Goal: Check status: Check status

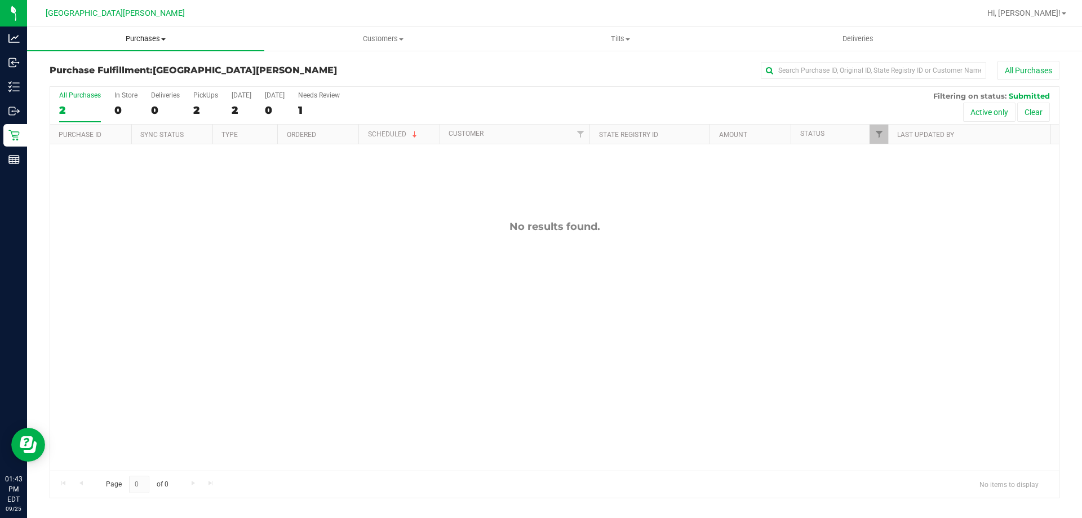
click at [139, 36] on span "Purchases" at bounding box center [145, 39] width 237 height 10
click at [109, 76] on li "Fulfillment" at bounding box center [145, 82] width 237 height 14
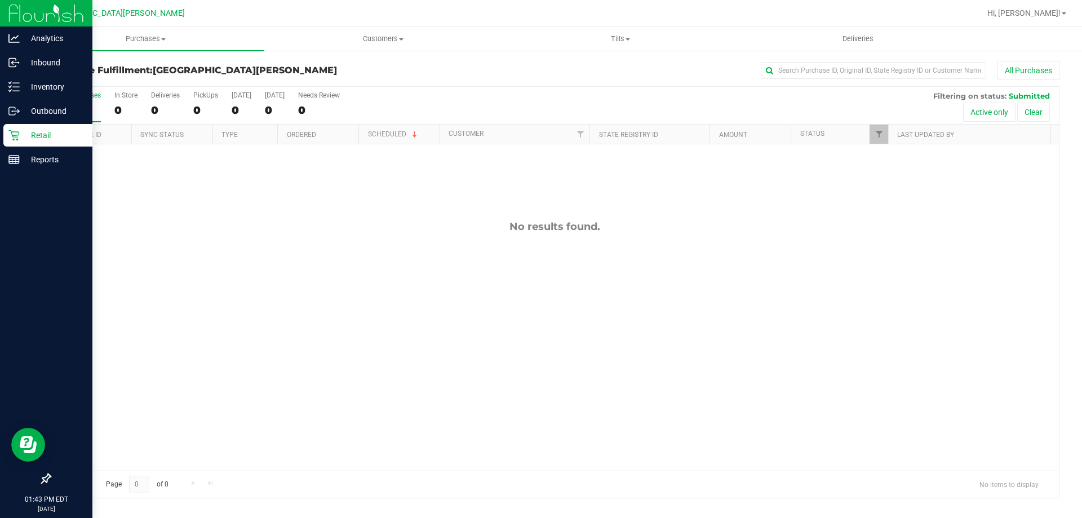
click at [23, 138] on p "Retail" at bounding box center [54, 135] width 68 height 14
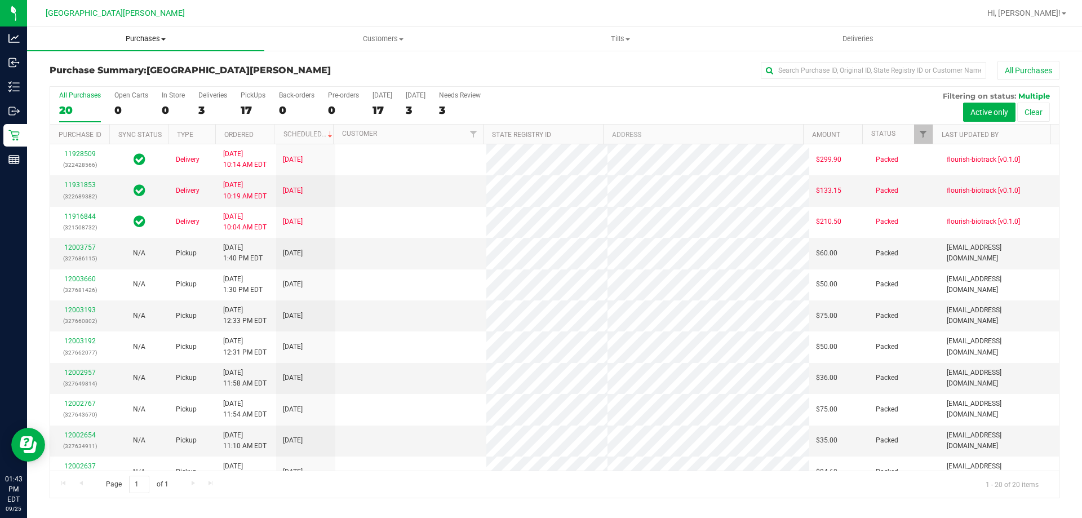
click at [143, 34] on span "Purchases" at bounding box center [145, 39] width 237 height 10
click at [124, 77] on li "Fulfillment" at bounding box center [145, 82] width 237 height 14
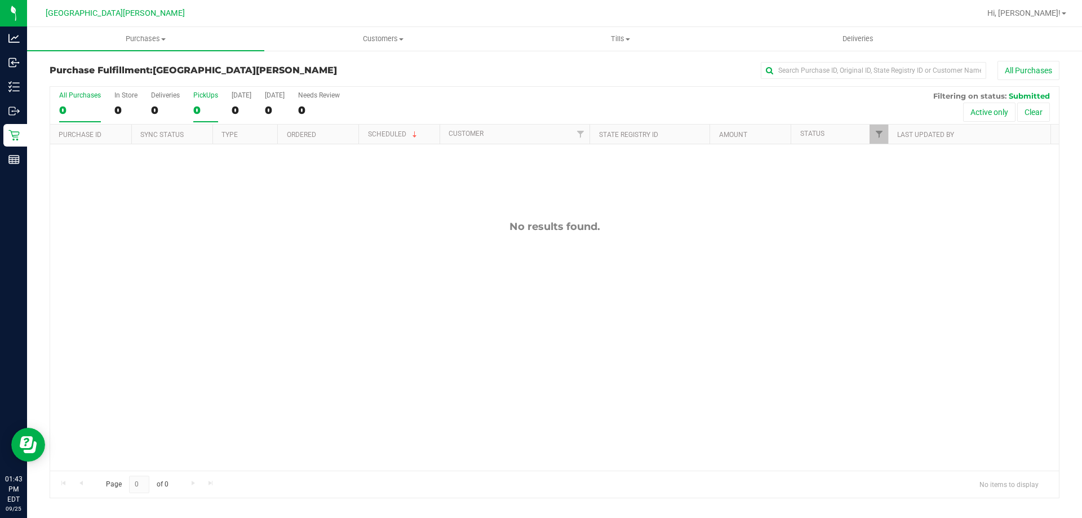
click at [206, 94] on div "PickUps" at bounding box center [205, 95] width 25 height 8
click at [0, 0] on input "PickUps 0" at bounding box center [0, 0] width 0 height 0
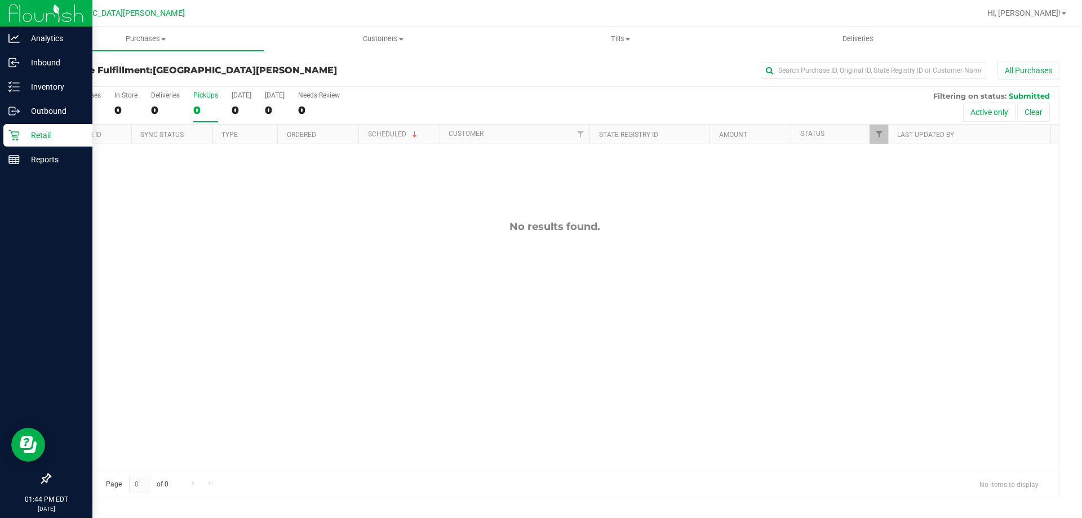
click at [10, 129] on div "Retail" at bounding box center [47, 135] width 89 height 23
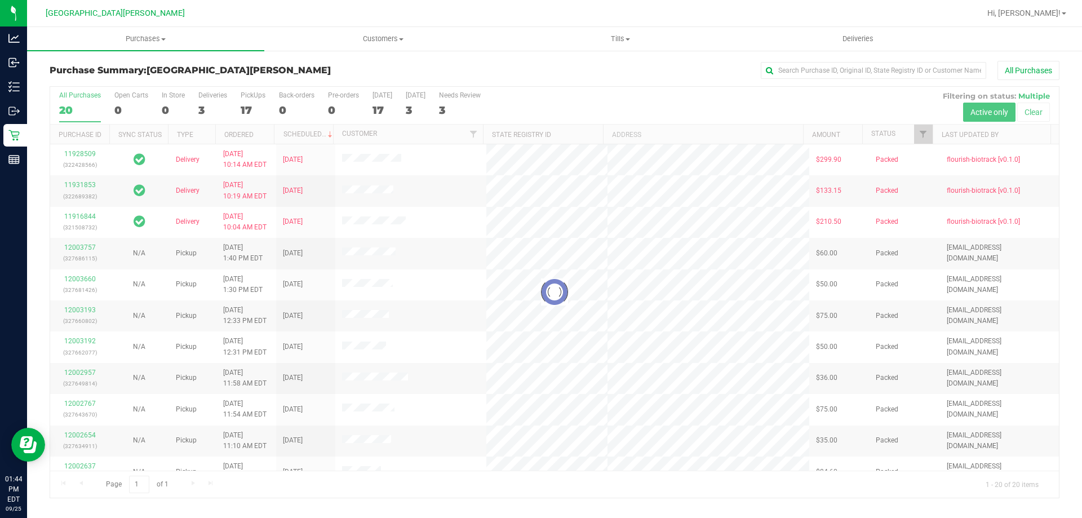
click at [249, 94] on div at bounding box center [554, 292] width 1009 height 411
click at [161, 38] on span at bounding box center [163, 39] width 5 height 2
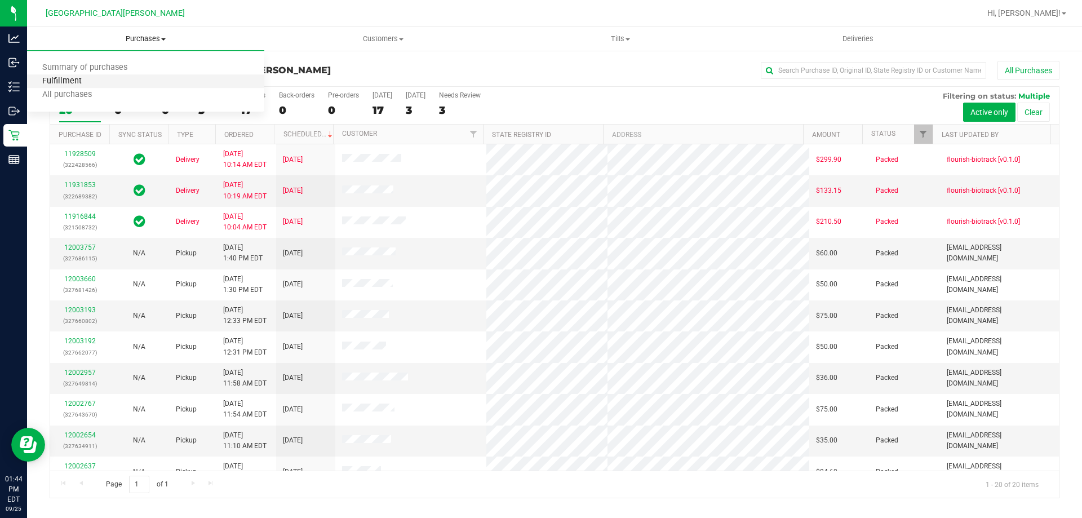
click at [77, 84] on span "Fulfillment" at bounding box center [62, 82] width 70 height 10
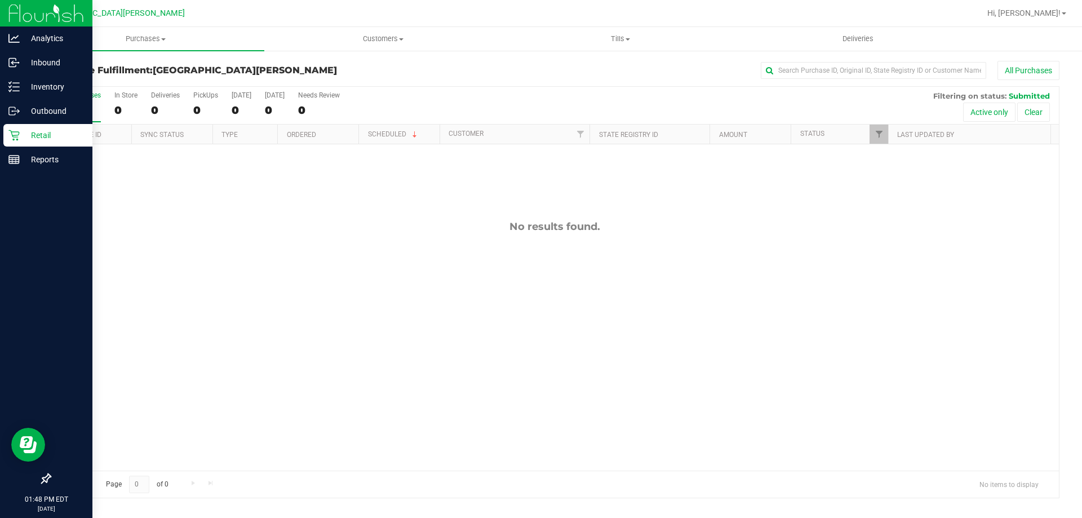
click at [20, 141] on p "Retail" at bounding box center [54, 135] width 68 height 14
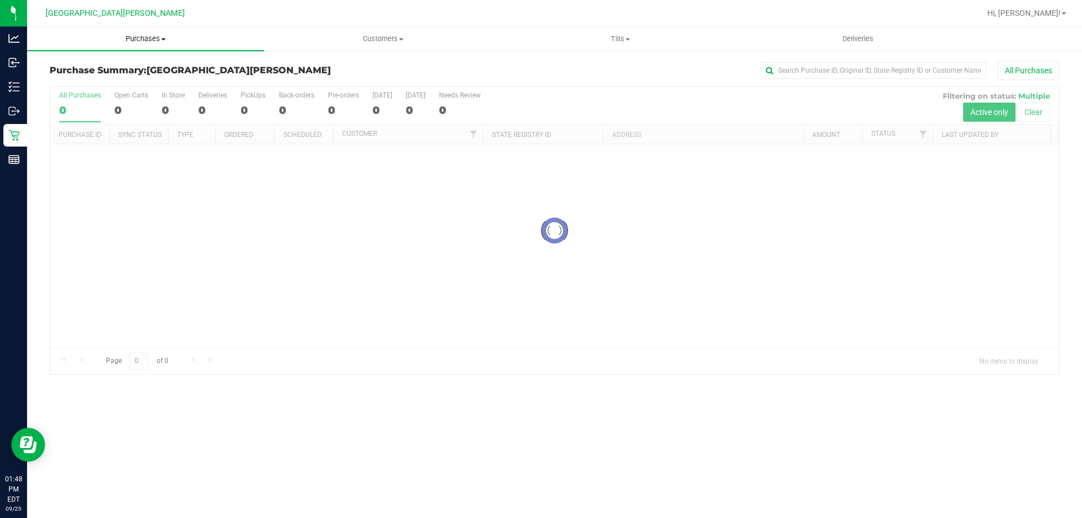
click at [128, 39] on span "Purchases" at bounding box center [145, 39] width 237 height 10
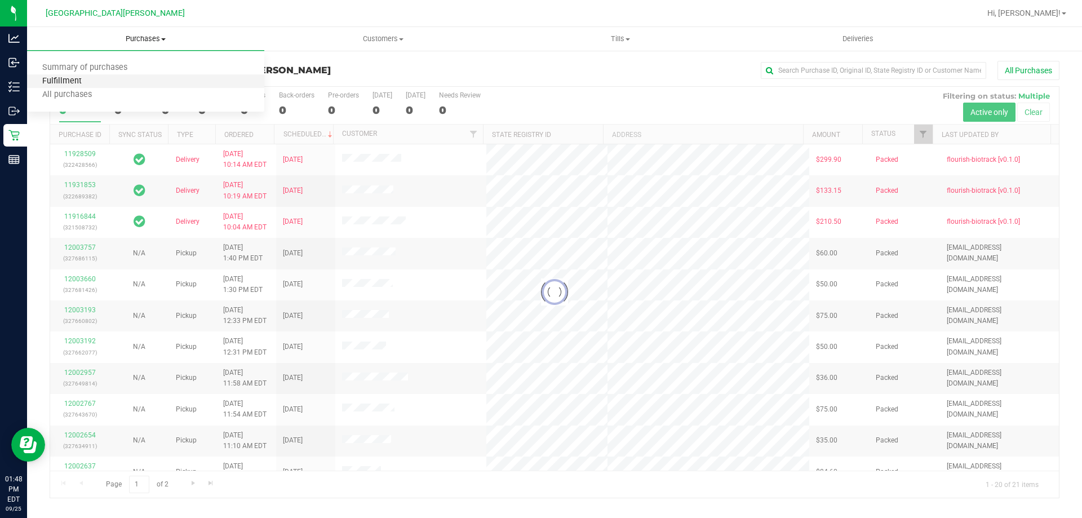
click at [88, 82] on span "Fulfillment" at bounding box center [62, 82] width 70 height 10
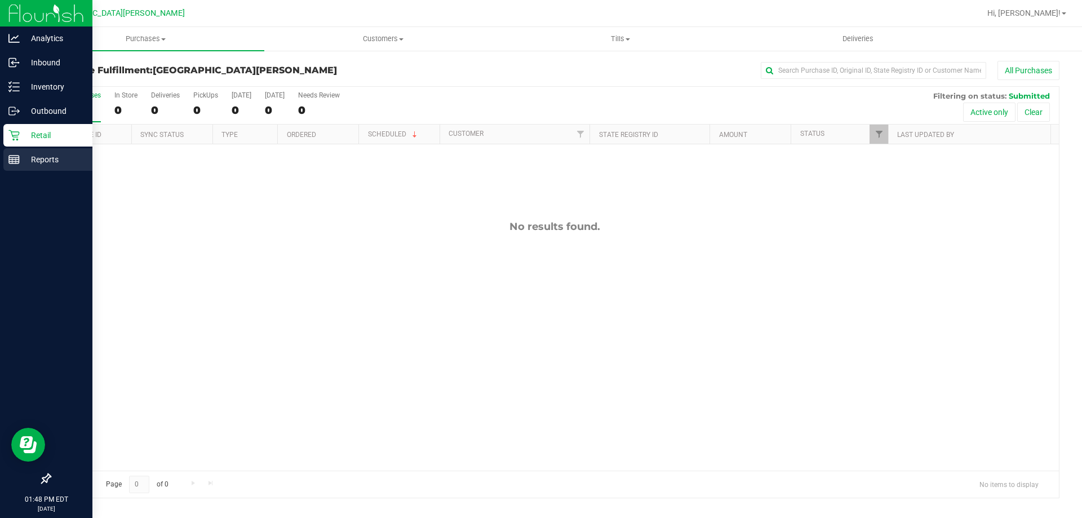
click at [12, 159] on line at bounding box center [12, 161] width 0 height 6
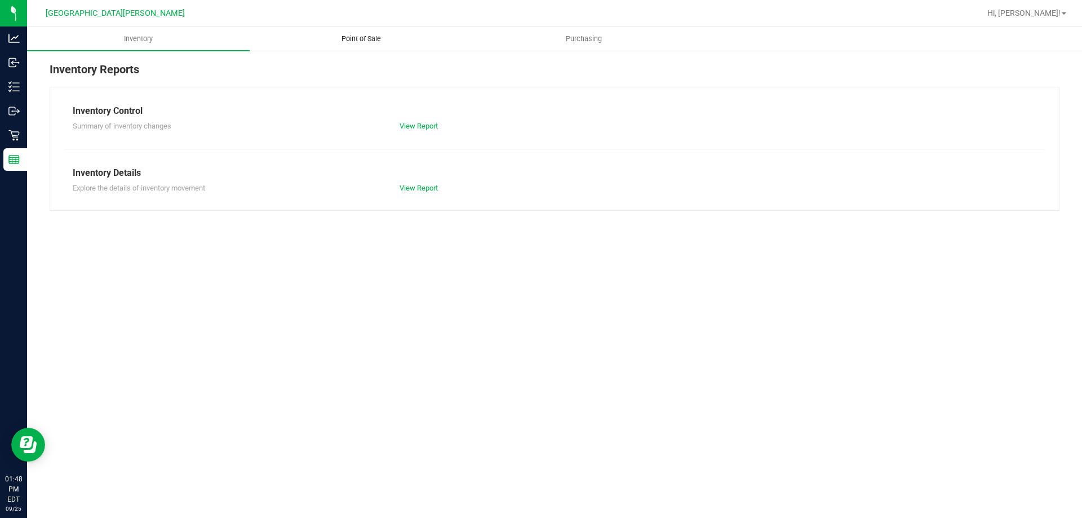
click at [372, 40] on span "Point of Sale" at bounding box center [361, 39] width 70 height 10
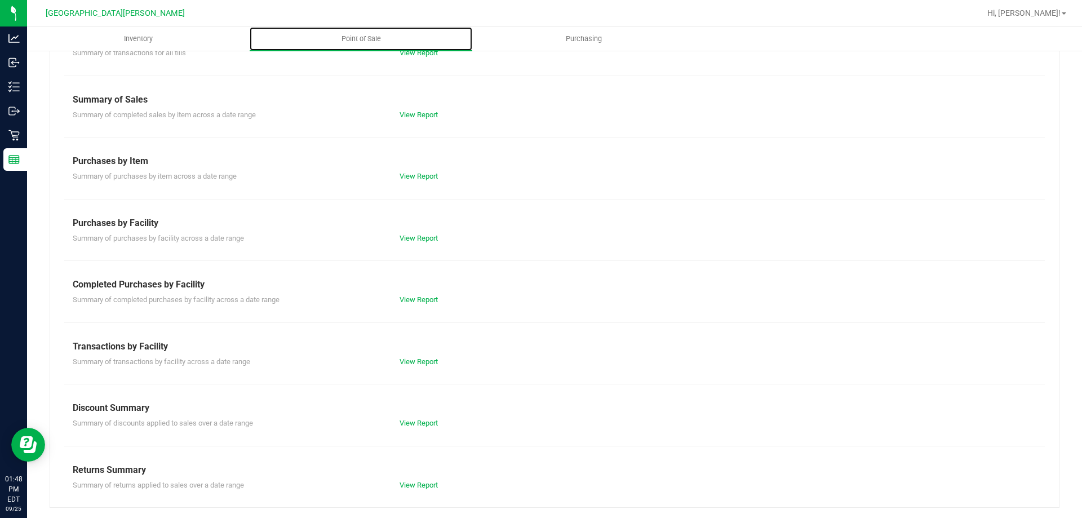
scroll to position [74, 0]
click at [409, 299] on link "View Report" at bounding box center [419, 298] width 38 height 8
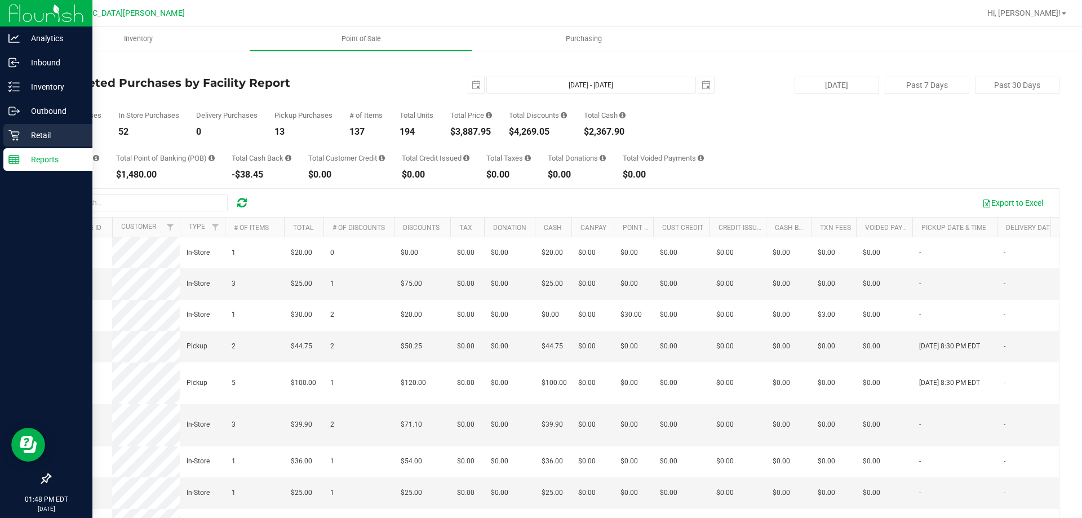
click at [20, 132] on p "Retail" at bounding box center [54, 135] width 68 height 14
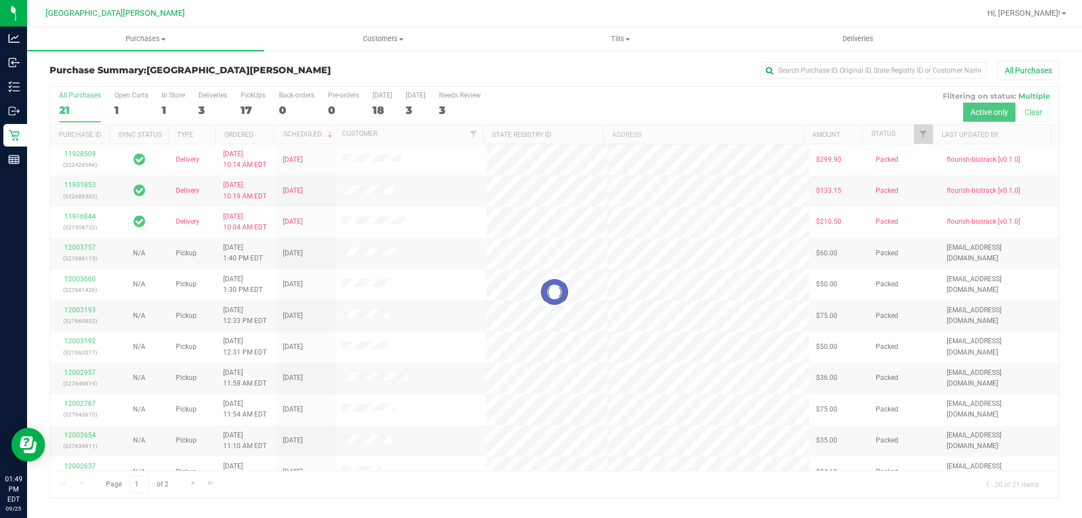
click at [247, 96] on div at bounding box center [554, 292] width 1009 height 411
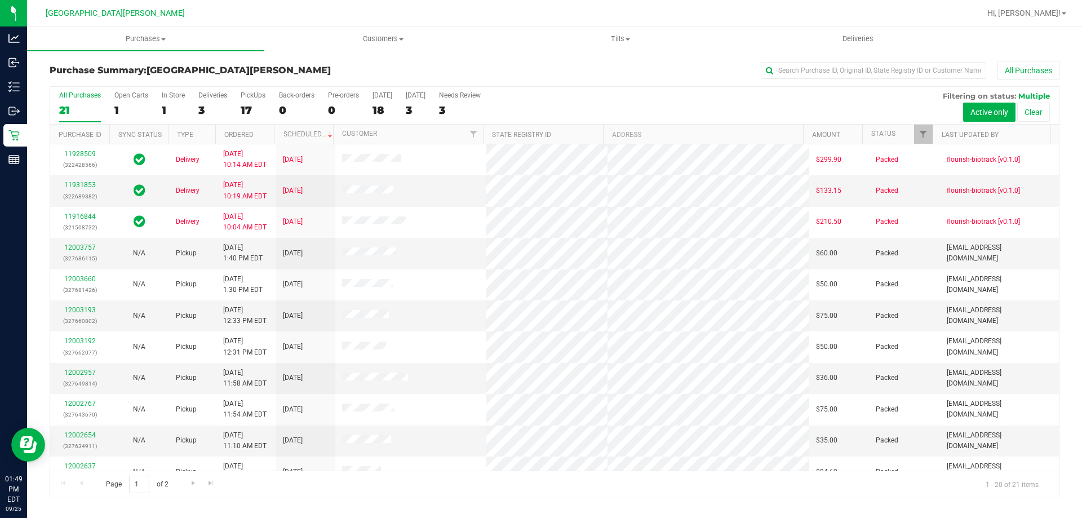
click at [247, 96] on div "PickUps" at bounding box center [253, 95] width 25 height 8
click at [0, 0] on input "PickUps 17" at bounding box center [0, 0] width 0 height 0
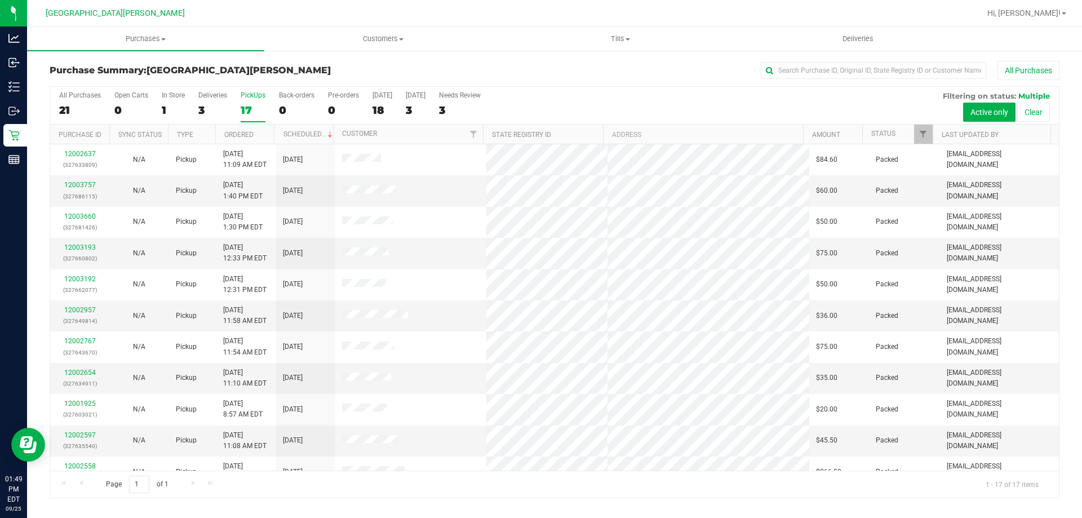
click at [255, 99] on label "PickUps 17" at bounding box center [253, 106] width 25 height 31
click at [0, 0] on input "PickUps 17" at bounding box center [0, 0] width 0 height 0
click at [123, 39] on span "Purchases" at bounding box center [145, 39] width 237 height 10
click at [110, 82] on li "Fulfillment" at bounding box center [145, 82] width 237 height 14
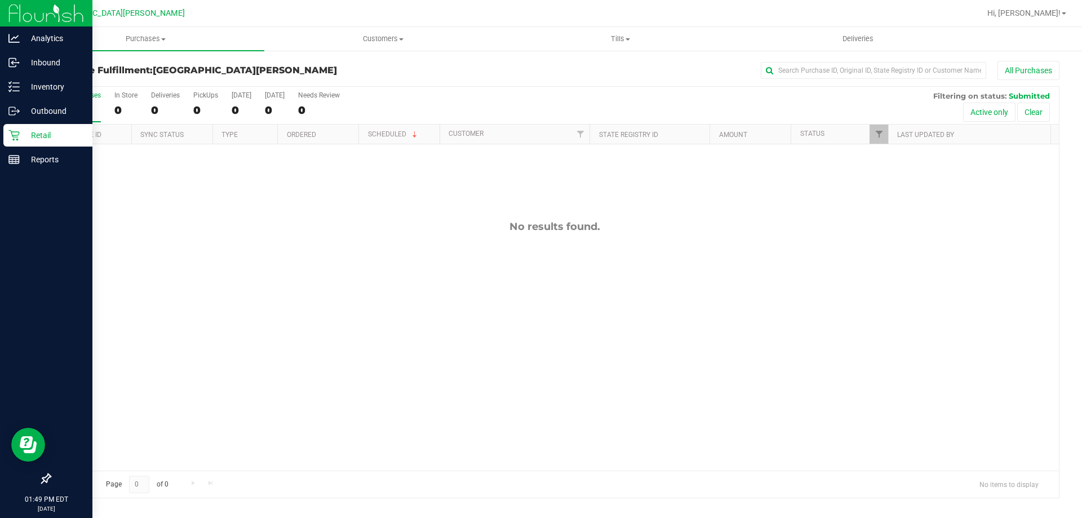
click at [17, 139] on icon at bounding box center [13, 135] width 11 height 11
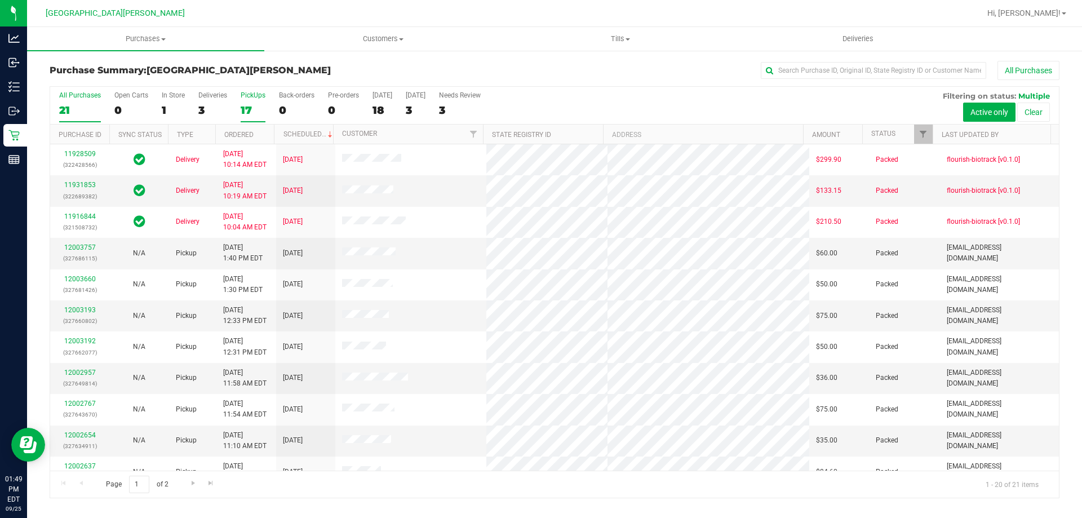
click at [248, 112] on div "17" at bounding box center [253, 110] width 25 height 13
click at [0, 0] on input "PickUps 17" at bounding box center [0, 0] width 0 height 0
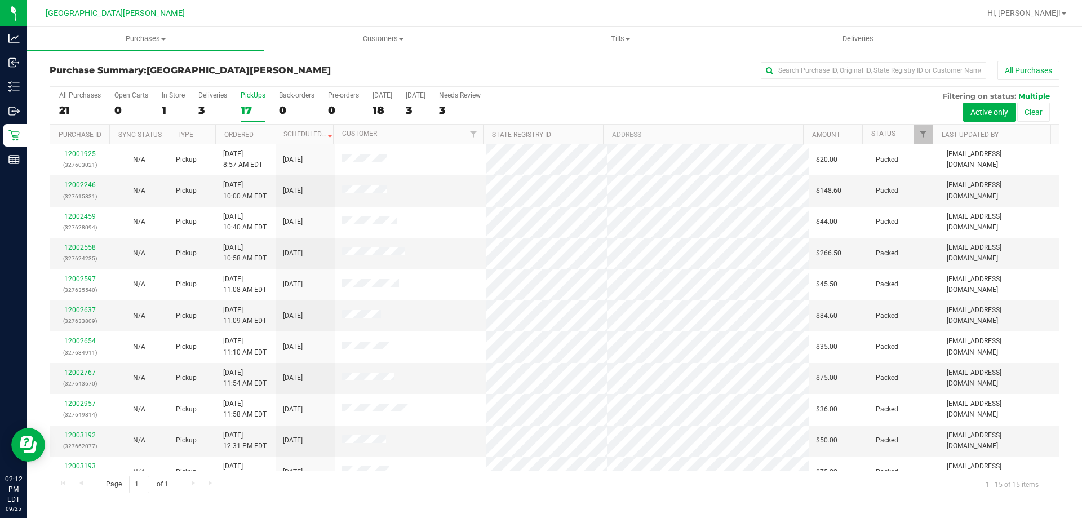
click at [243, 96] on div "PickUps" at bounding box center [253, 95] width 25 height 8
click at [145, 40] on span "Purchases" at bounding box center [145, 39] width 237 height 10
click at [97, 87] on li "Fulfillment" at bounding box center [145, 82] width 237 height 14
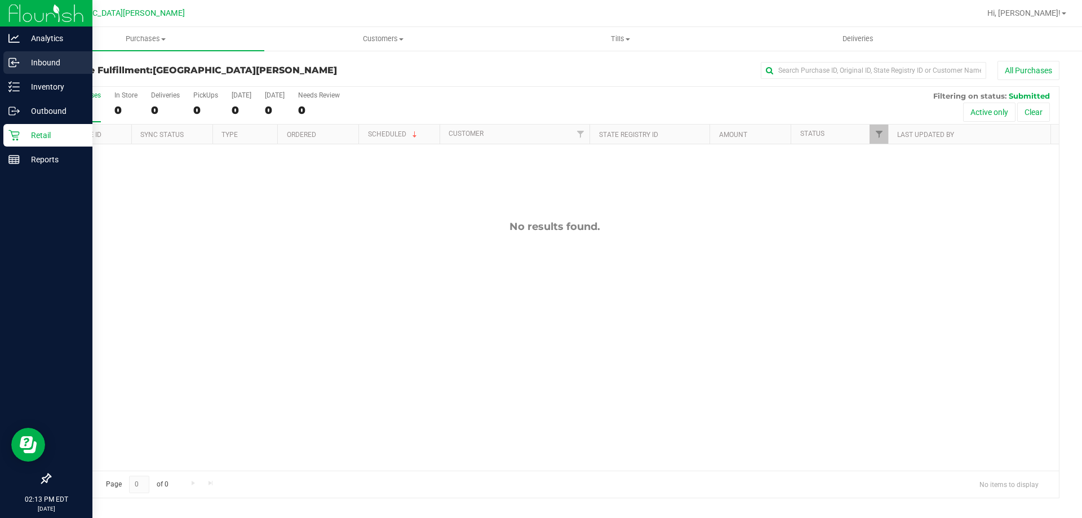
click at [30, 61] on p "Inbound" at bounding box center [54, 63] width 68 height 14
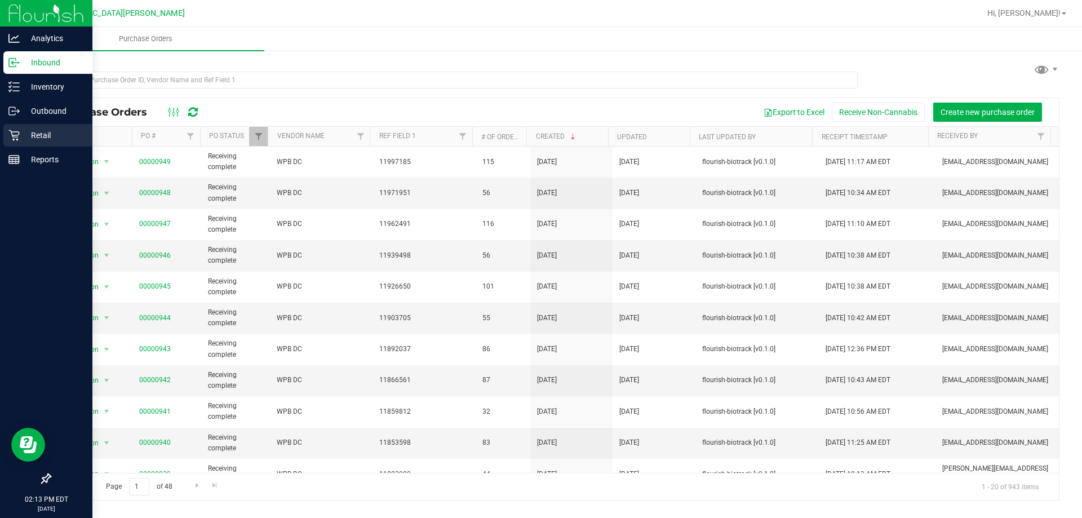
click at [21, 130] on p "Retail" at bounding box center [54, 135] width 68 height 14
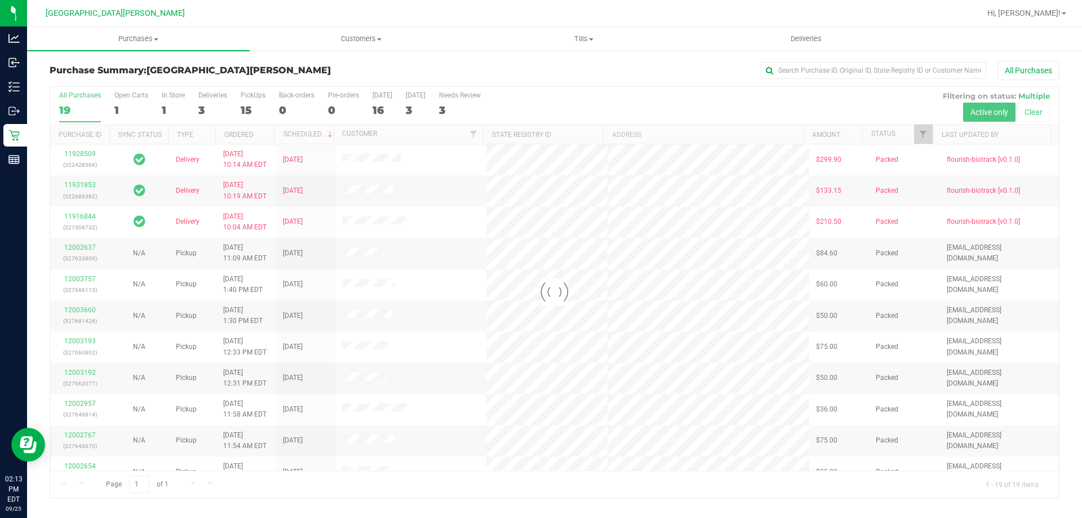
click at [249, 109] on div at bounding box center [554, 292] width 1009 height 411
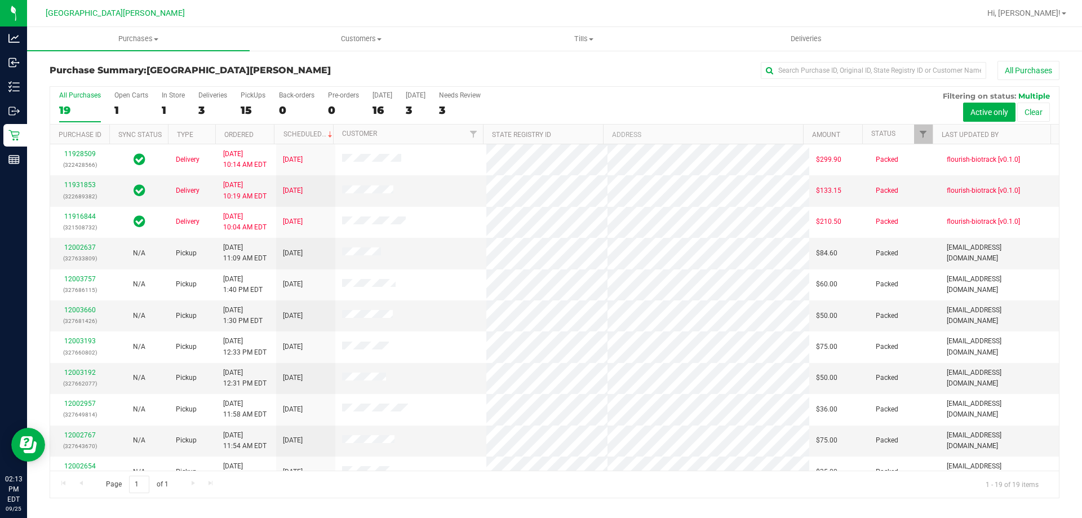
click at [249, 109] on div "15" at bounding box center [253, 110] width 25 height 13
click at [0, 0] on input "PickUps 15" at bounding box center [0, 0] width 0 height 0
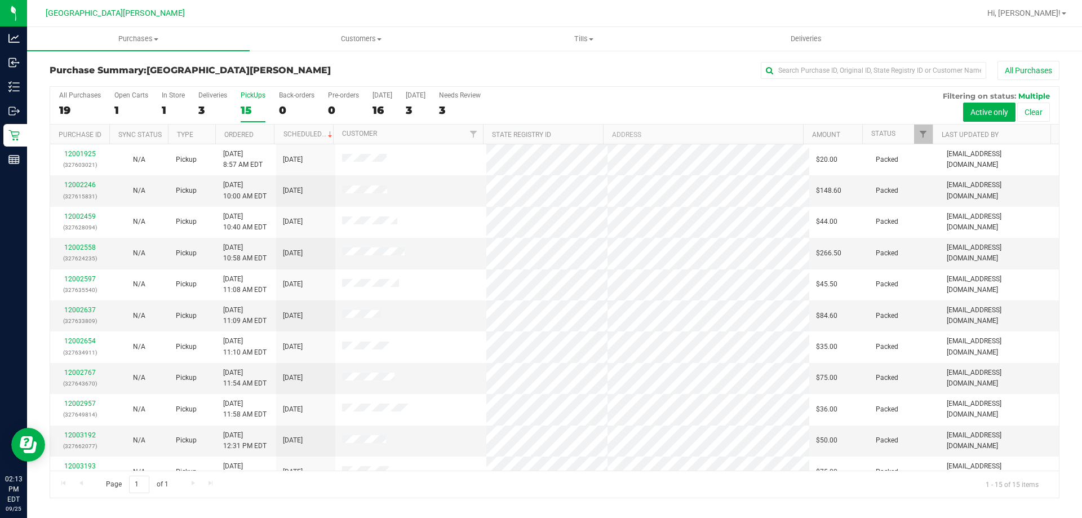
click at [262, 95] on div "PickUps" at bounding box center [253, 95] width 25 height 8
click at [0, 0] on input "PickUps 15" at bounding box center [0, 0] width 0 height 0
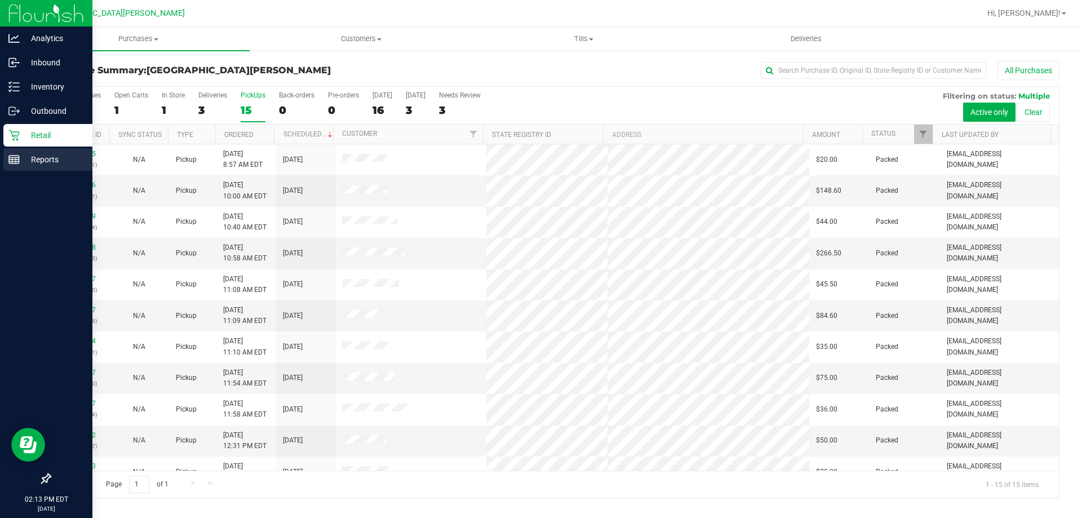
click at [36, 153] on p "Reports" at bounding box center [54, 160] width 68 height 14
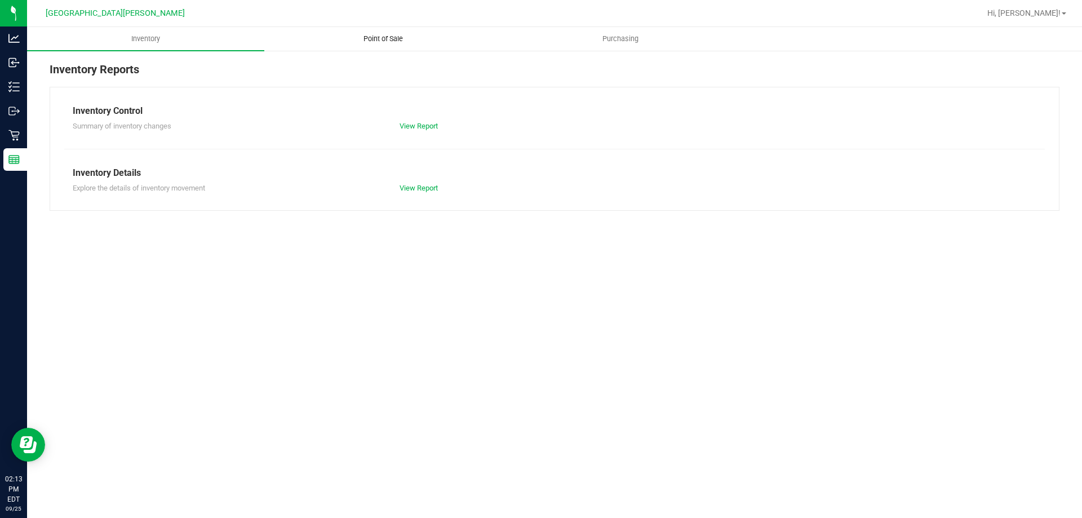
click at [378, 31] on uib-tab-heading "Point of Sale" at bounding box center [383, 39] width 236 height 23
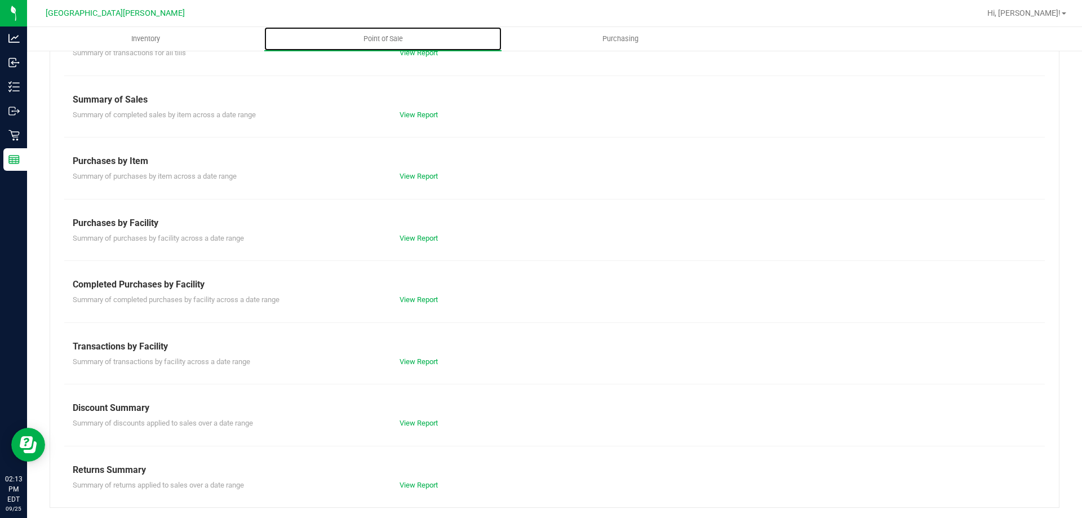
scroll to position [74, 0]
click at [423, 300] on link "View Report" at bounding box center [419, 298] width 38 height 8
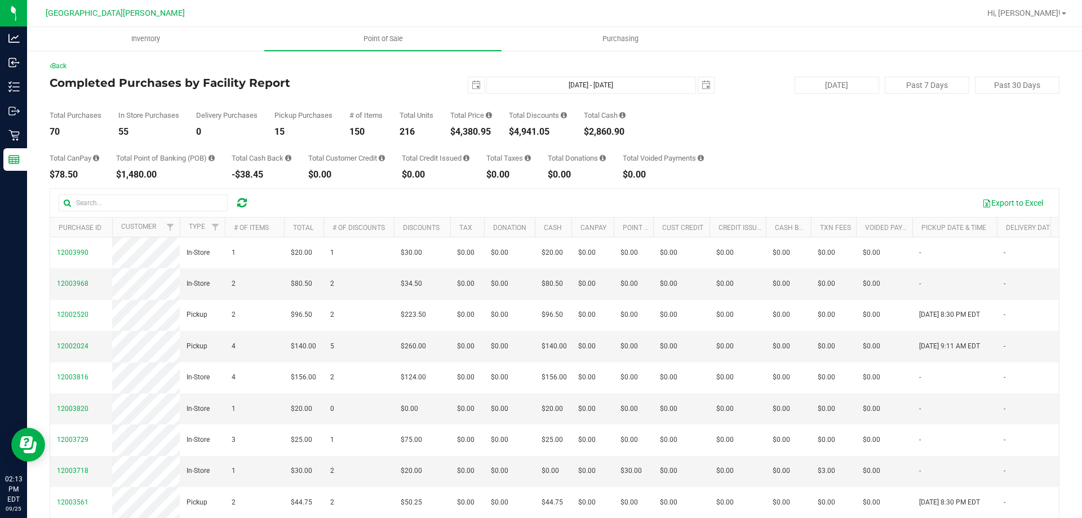
click at [470, 128] on div "$4,380.95" at bounding box center [471, 131] width 42 height 9
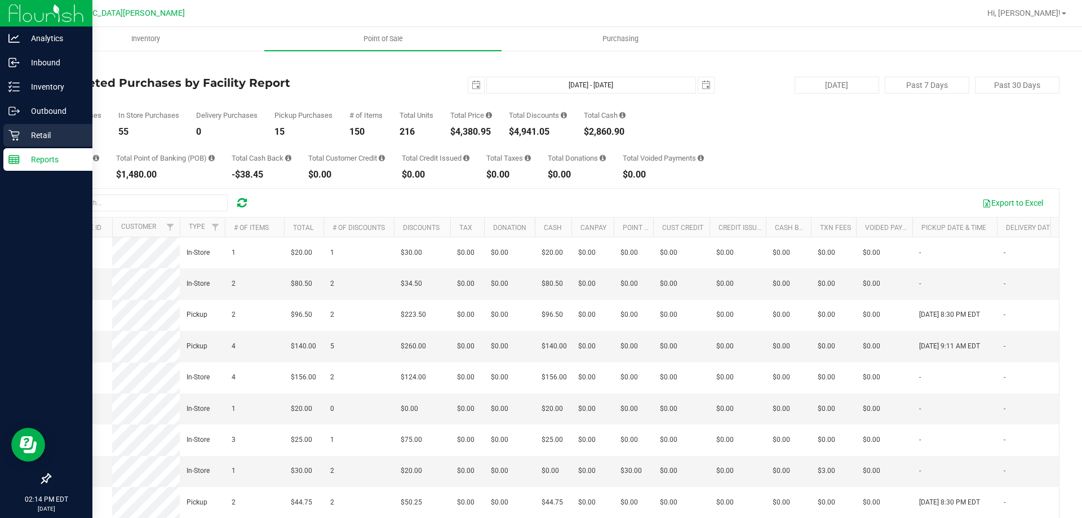
click at [21, 134] on p "Retail" at bounding box center [54, 135] width 68 height 14
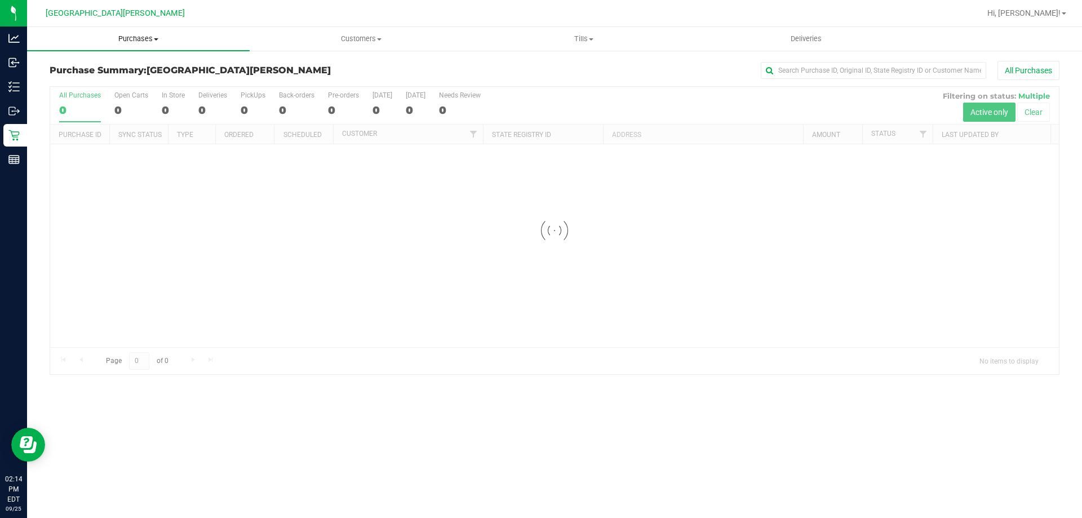
click at [141, 43] on span "Purchases" at bounding box center [138, 39] width 223 height 10
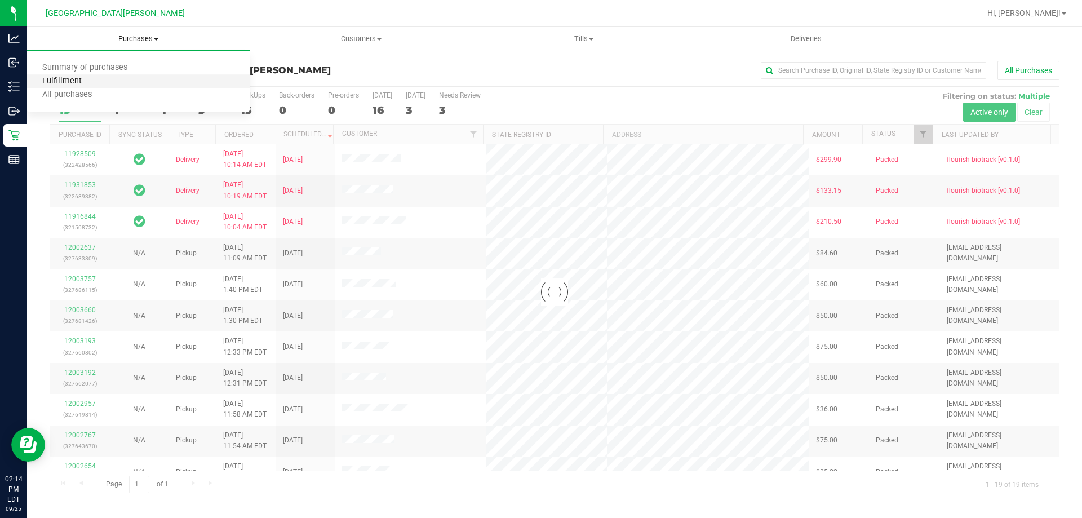
click at [79, 86] on span "Fulfillment" at bounding box center [62, 82] width 70 height 10
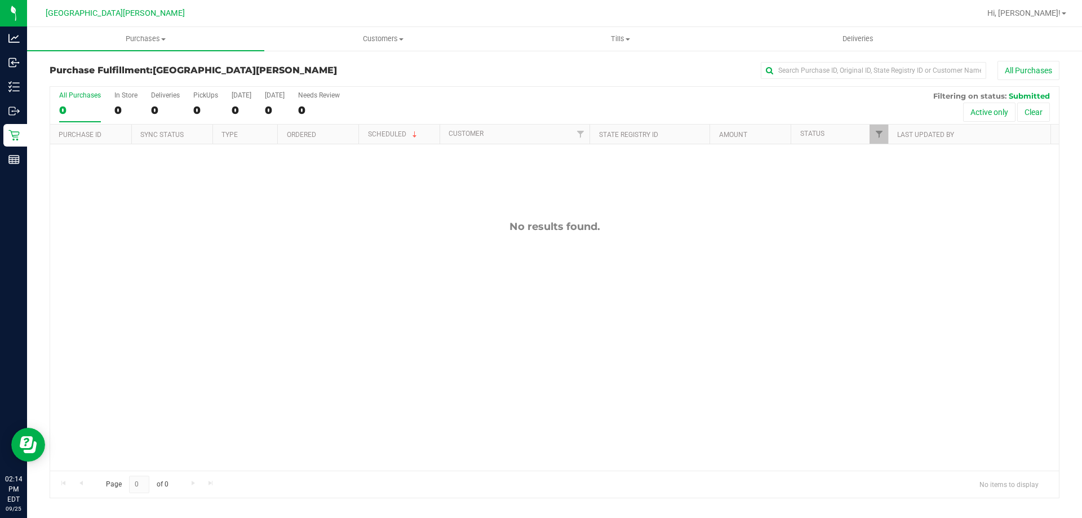
click at [327, 358] on div "No results found." at bounding box center [554, 345] width 1009 height 402
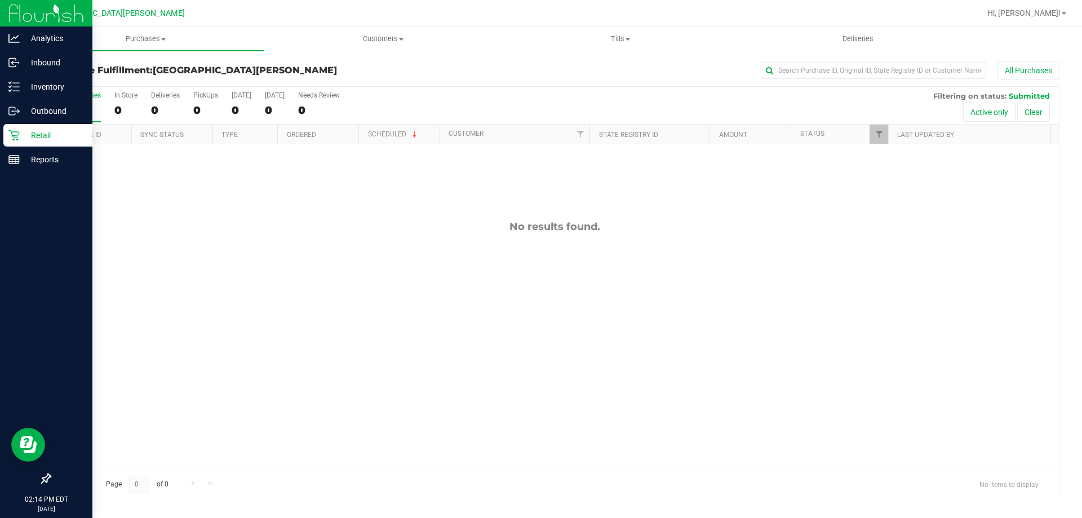
click at [14, 142] on div "Retail" at bounding box center [47, 135] width 89 height 23
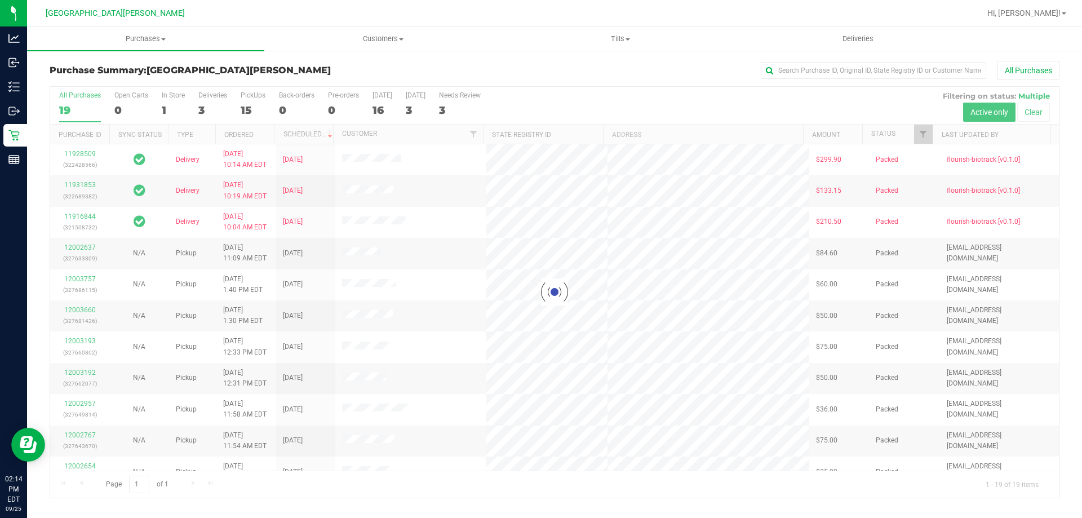
click at [256, 103] on div at bounding box center [554, 292] width 1009 height 411
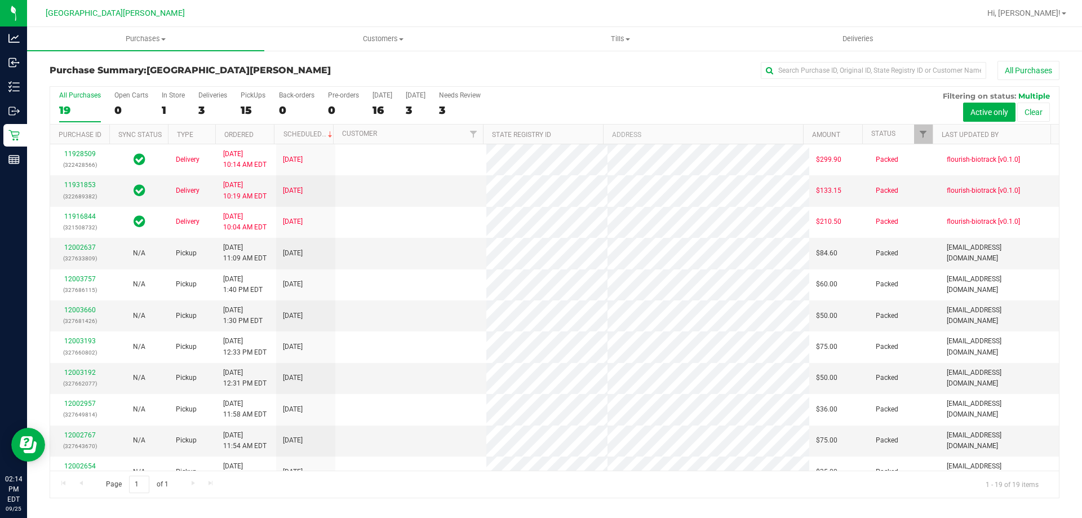
click at [256, 104] on div "15" at bounding box center [253, 110] width 25 height 13
click at [0, 0] on input "PickUps 15" at bounding box center [0, 0] width 0 height 0
